Goal: Check status: Check status

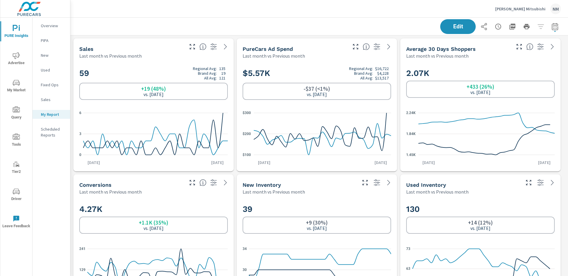
scroll to position [556, 502]
click at [529, 11] on div "Ed Morse Mitsubishi NM" at bounding box center [528, 9] width 66 height 11
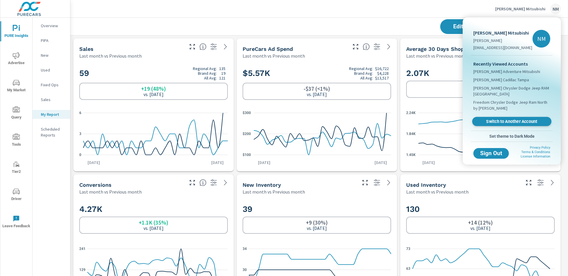
click at [500, 121] on span "Switch to Another Account" at bounding box center [511, 122] width 72 height 6
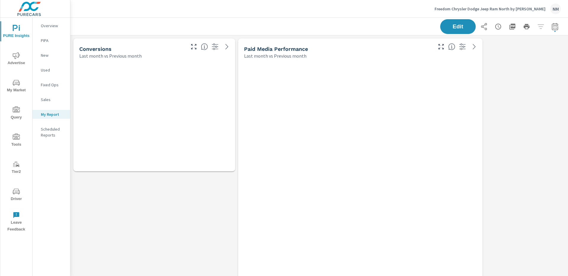
scroll to position [284, 502]
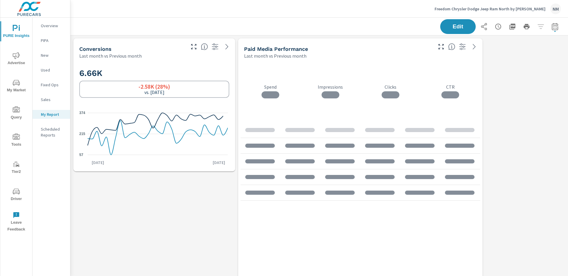
click at [18, 197] on span "Driver" at bounding box center [16, 195] width 28 height 14
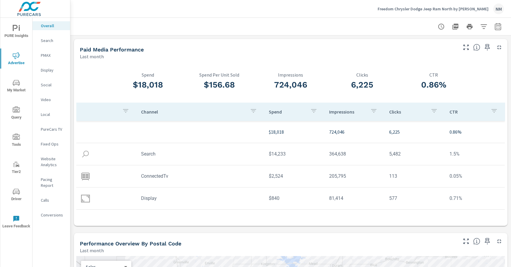
click at [494, 27] on icon "button" at bounding box center [497, 26] width 7 height 7
select select "Last month"
click at [494, 27] on icon "button" at bounding box center [497, 26] width 7 height 7
